Goal: Navigation & Orientation: Find specific page/section

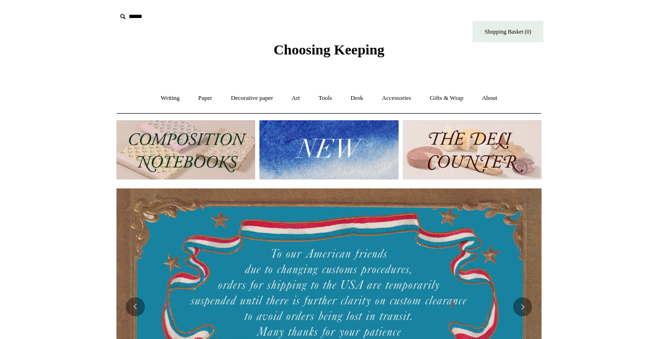
click at [335, 137] on img at bounding box center [328, 149] width 139 height 59
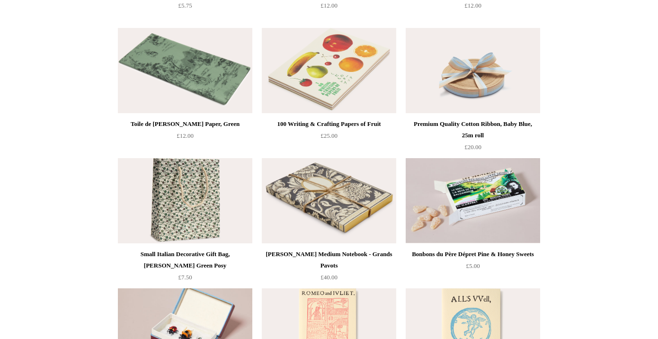
scroll to position [1384, 0]
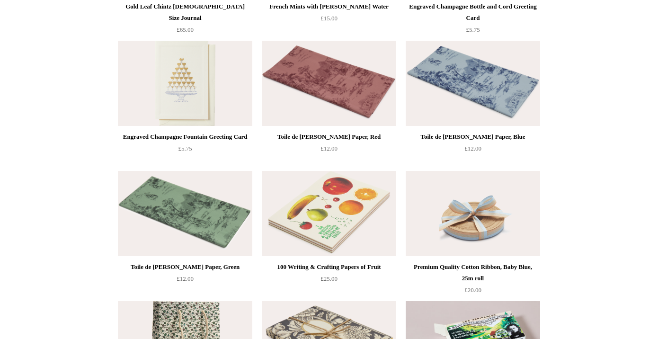
click at [335, 89] on img at bounding box center [329, 83] width 134 height 85
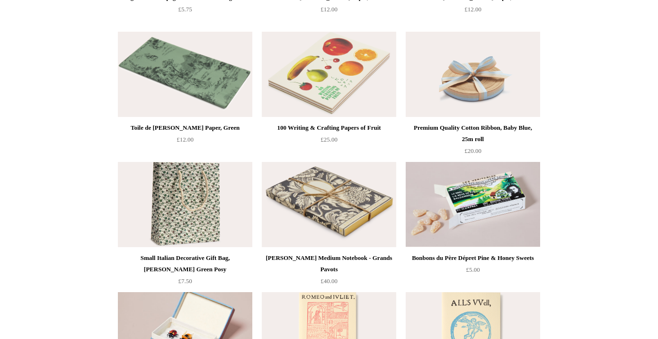
click at [469, 74] on img at bounding box center [473, 74] width 134 height 85
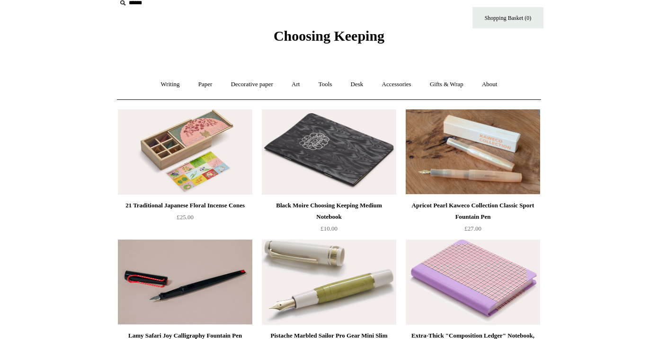
scroll to position [0, 0]
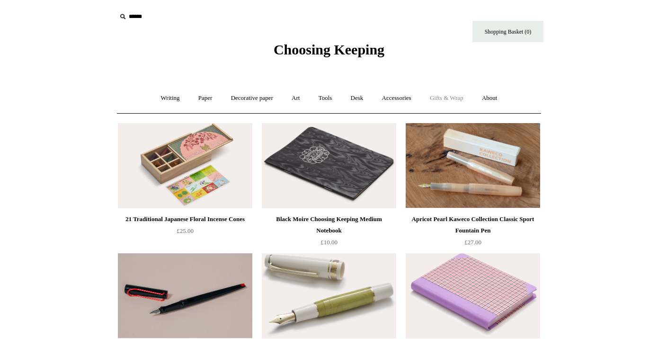
click at [454, 95] on link "Gifts & Wrap +" at bounding box center [446, 98] width 51 height 25
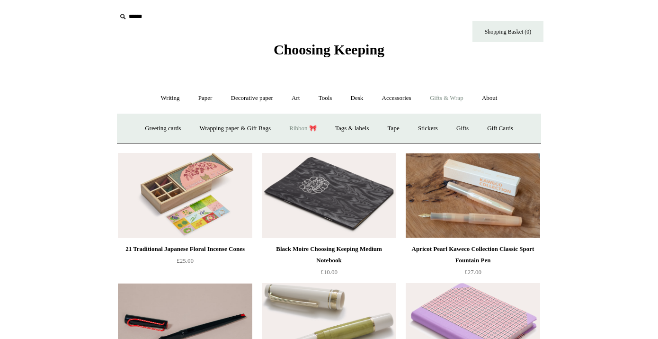
click at [299, 123] on link "Ribbon 🎀" at bounding box center [303, 128] width 44 height 25
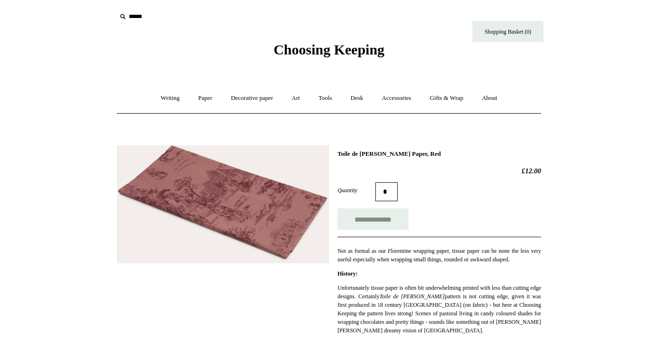
click at [257, 212] on img at bounding box center [223, 204] width 212 height 118
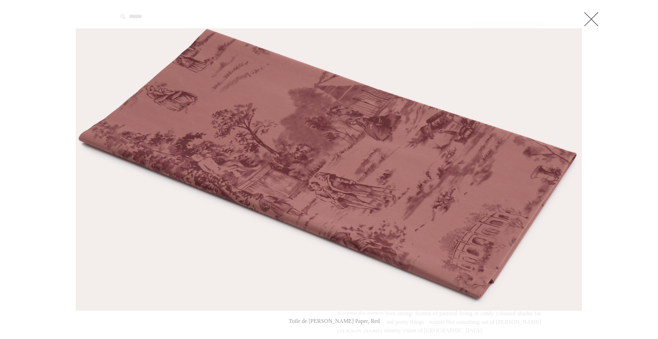
click at [281, 169] on img at bounding box center [328, 169] width 505 height 281
click at [441, 22] on div at bounding box center [329, 23] width 506 height 9
click at [593, 16] on link at bounding box center [591, 18] width 19 height 19
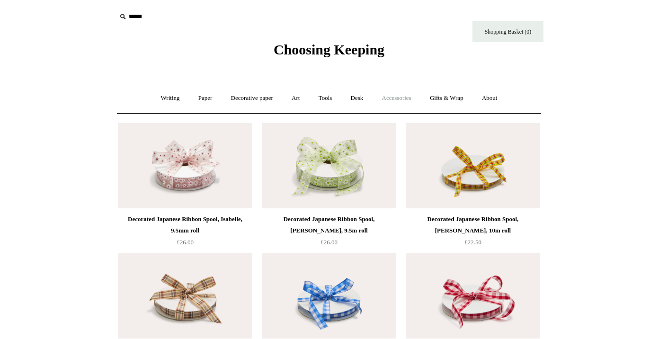
click at [400, 99] on link "Accessories +" at bounding box center [396, 98] width 46 height 25
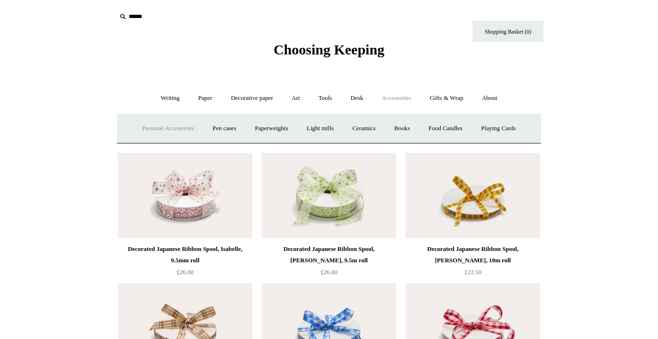
click at [178, 125] on link "Personal Accessories +" at bounding box center [167, 128] width 69 height 25
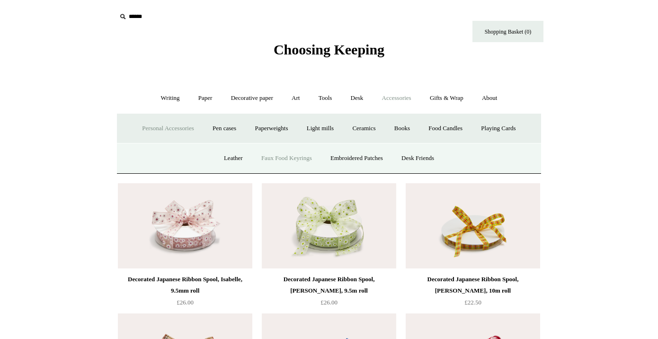
click at [281, 160] on link "Faux Food Keyrings" at bounding box center [287, 158] width 68 height 25
